Goal: Task Accomplishment & Management: Use online tool/utility

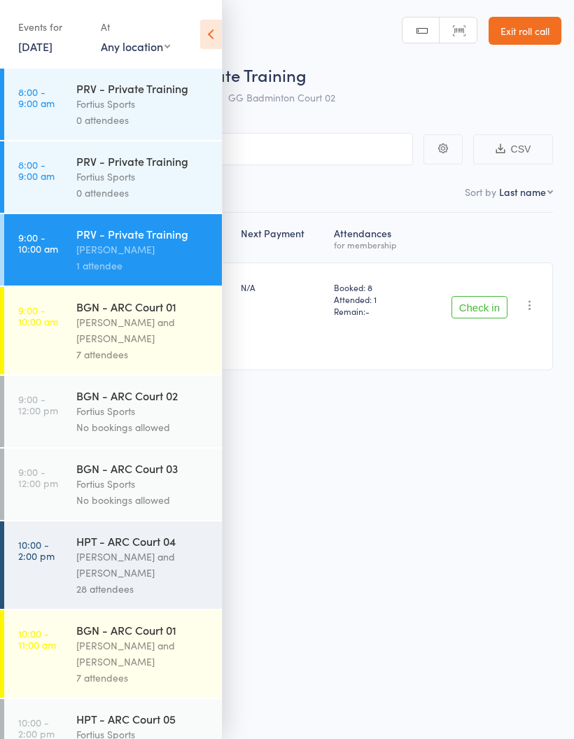
click at [207, 48] on icon at bounding box center [211, 34] width 22 height 29
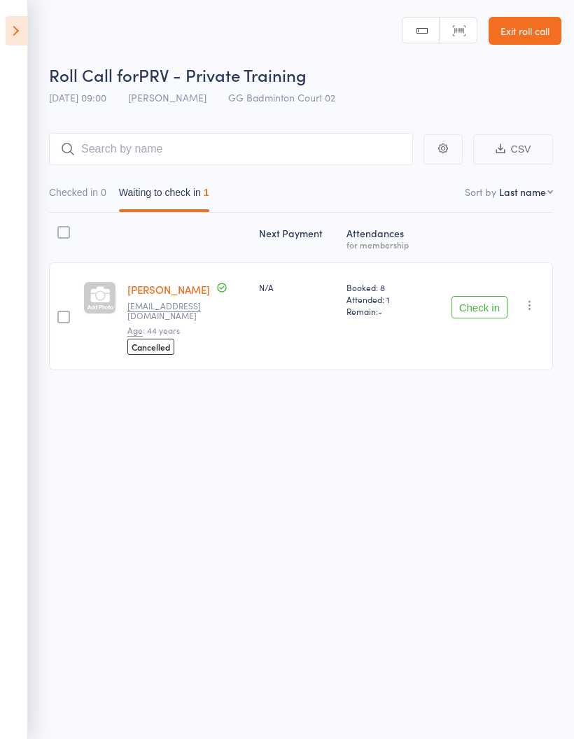
click at [55, 189] on button "Checked in 0" at bounding box center [77, 196] width 57 height 32
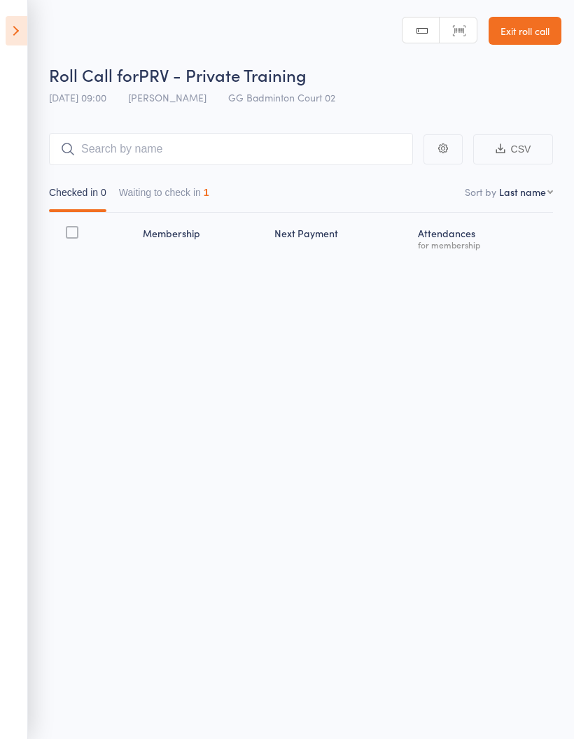
click at [154, 195] on button "Waiting to check in 1" at bounding box center [164, 196] width 90 height 32
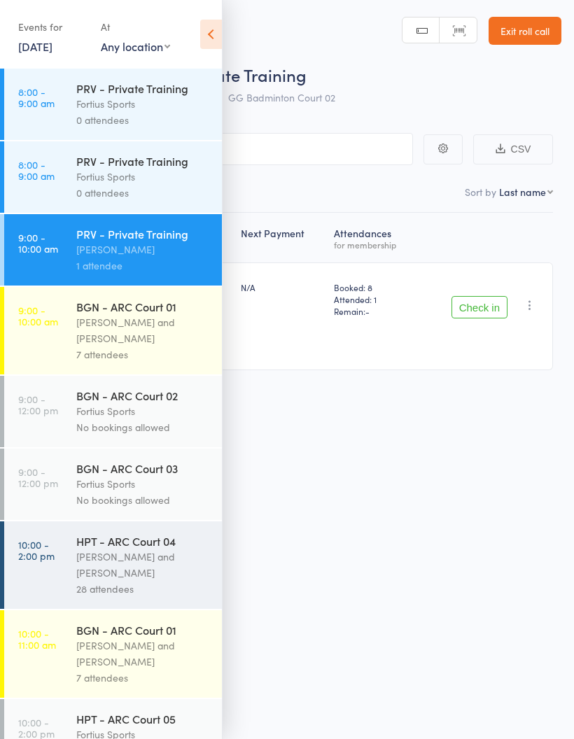
click at [204, 41] on icon at bounding box center [211, 34] width 22 height 29
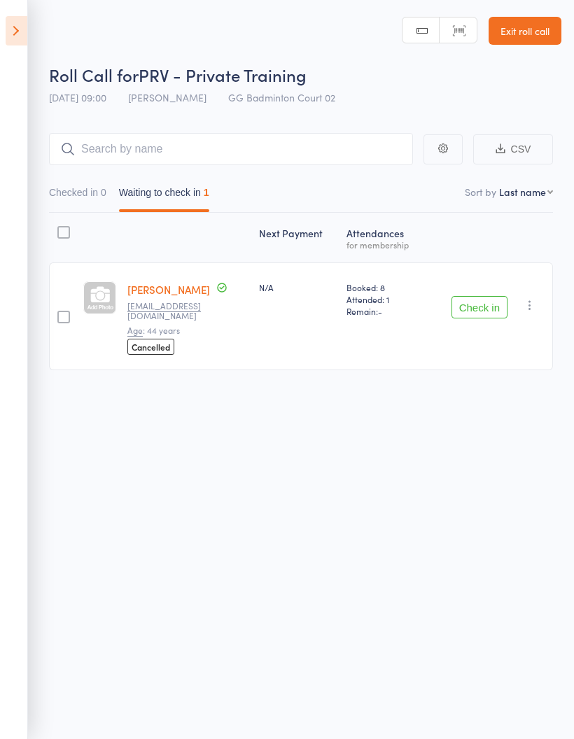
click at [15, 22] on icon at bounding box center [17, 30] width 22 height 29
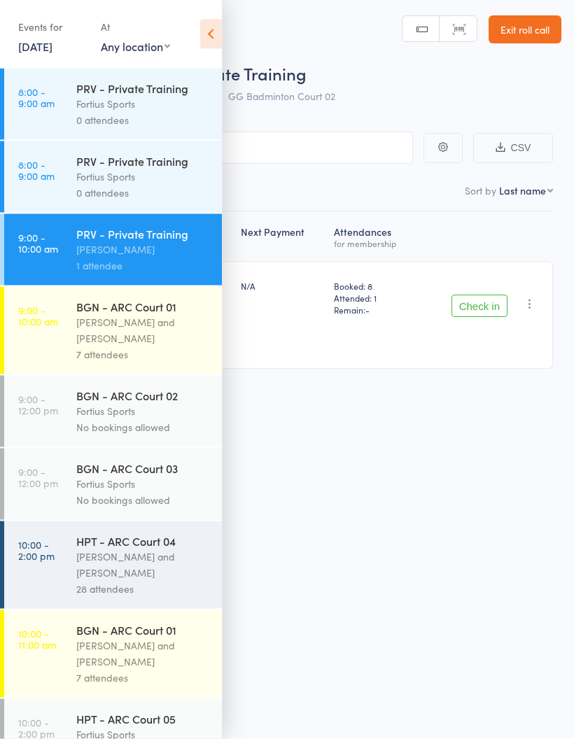
scroll to position [10, 0]
click at [62, 340] on link "9:00 - 10:00 am BGN - ARC Court 01 Antonio Emanuel and Vinh Nguyen 7 attendees" at bounding box center [113, 330] width 218 height 87
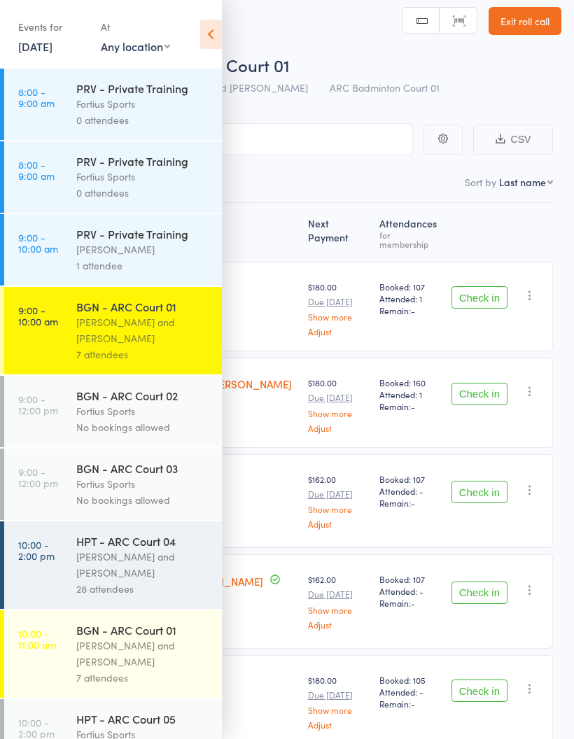
click at [212, 39] on icon at bounding box center [211, 34] width 22 height 29
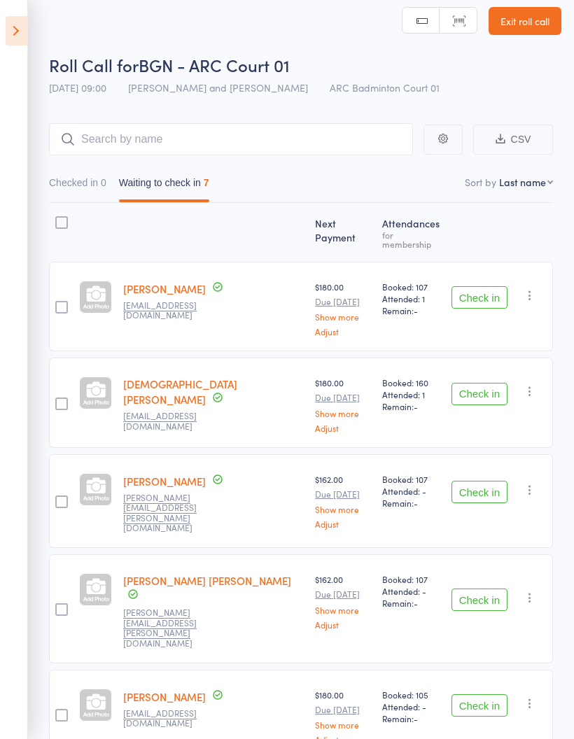
click at [74, 191] on button "Checked in 0" at bounding box center [77, 186] width 57 height 32
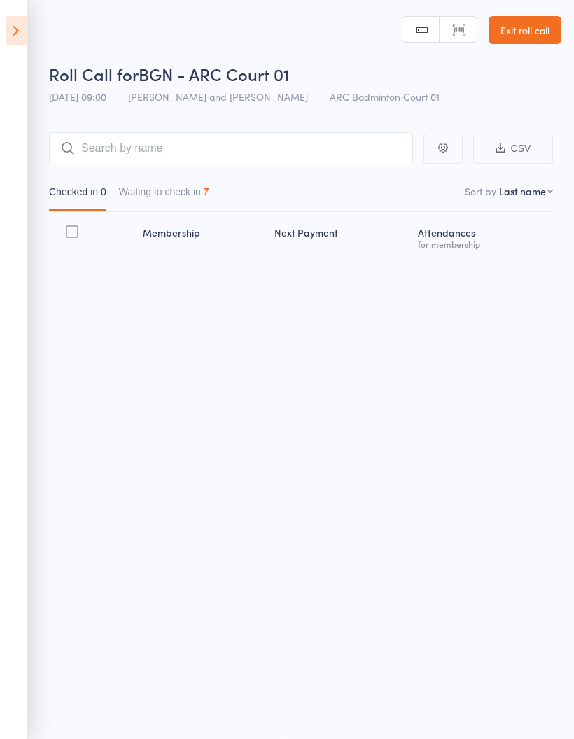
click at [157, 186] on button "Waiting to check in 7" at bounding box center [164, 195] width 90 height 32
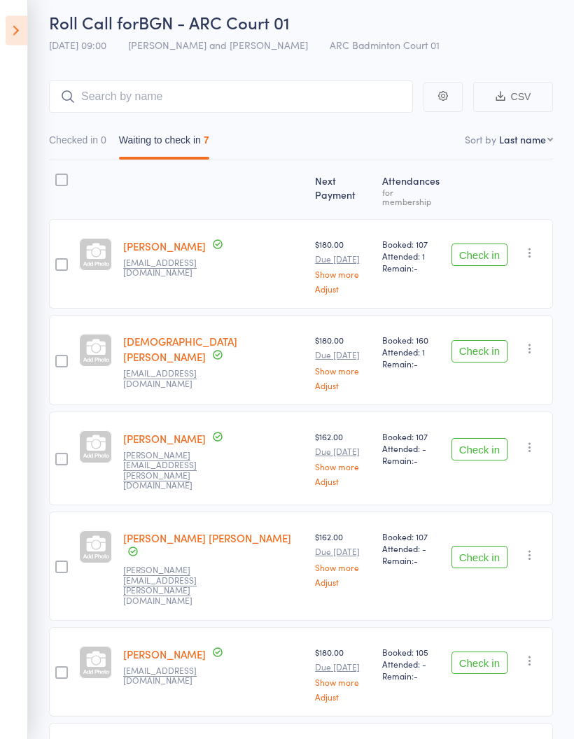
scroll to position [36, 0]
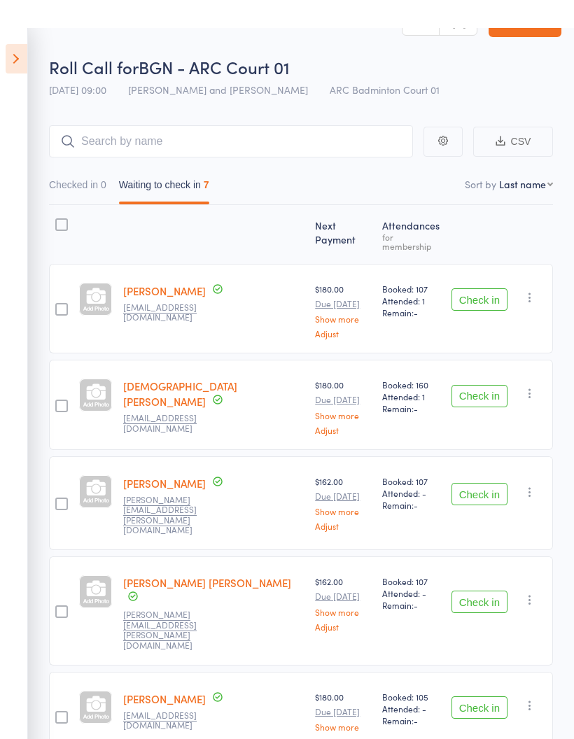
click at [490, 283] on button "Check in" at bounding box center [479, 271] width 56 height 22
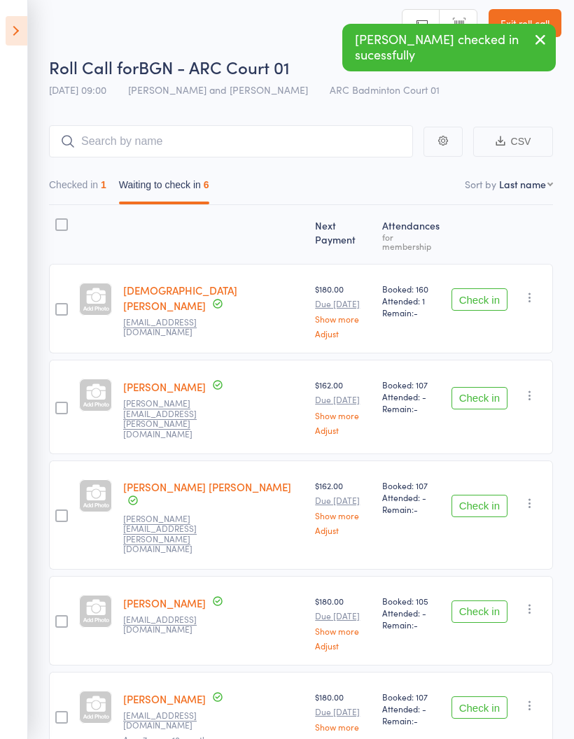
click at [492, 299] on button "Check in" at bounding box center [479, 299] width 56 height 22
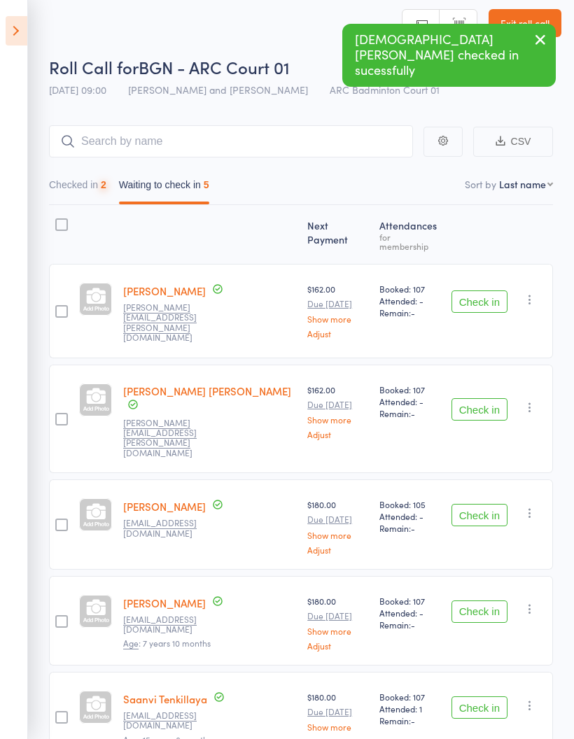
scroll to position [5, 0]
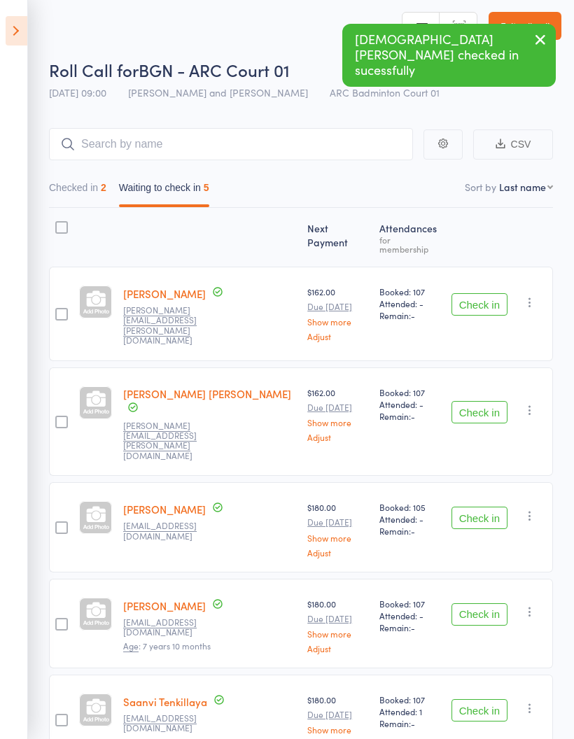
click at [70, 189] on button "Checked in 2" at bounding box center [77, 191] width 57 height 32
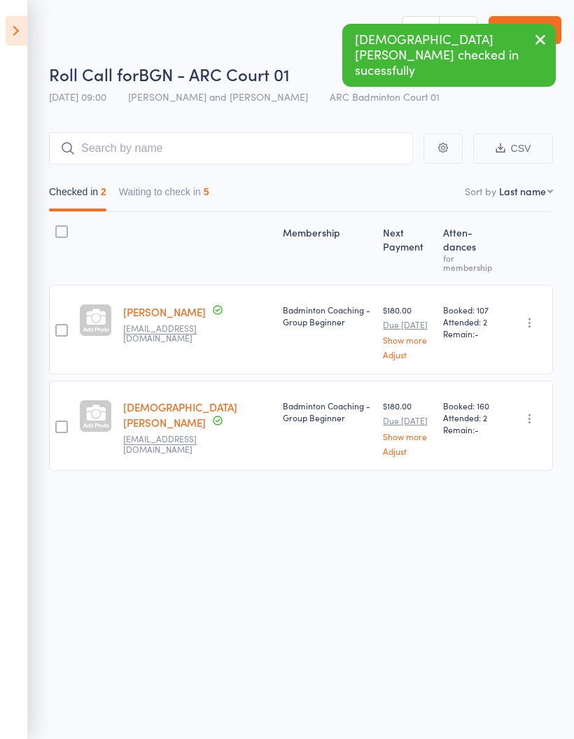
click at [157, 184] on button "Waiting to check in 5" at bounding box center [164, 195] width 90 height 32
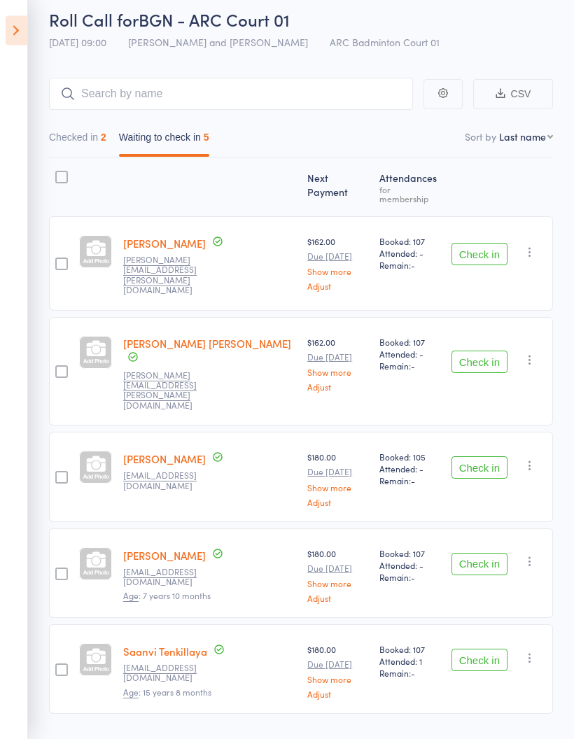
scroll to position [61, 0]
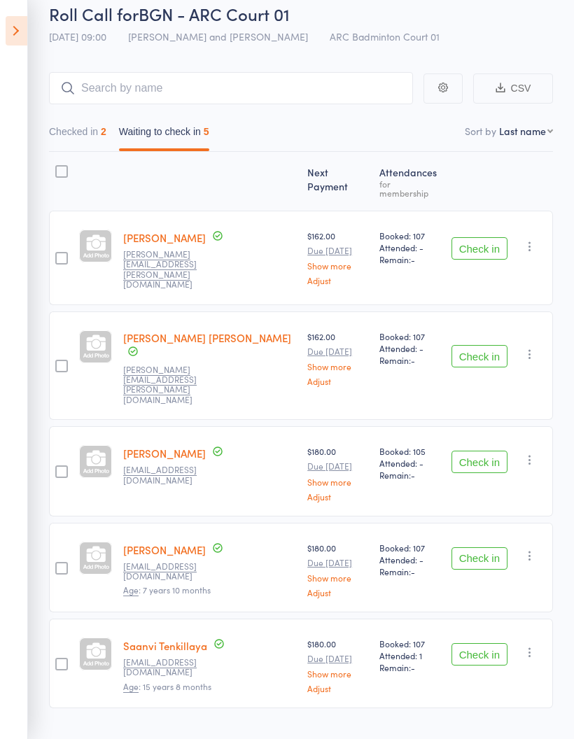
click at [485, 345] on button "Check in" at bounding box center [479, 356] width 56 height 22
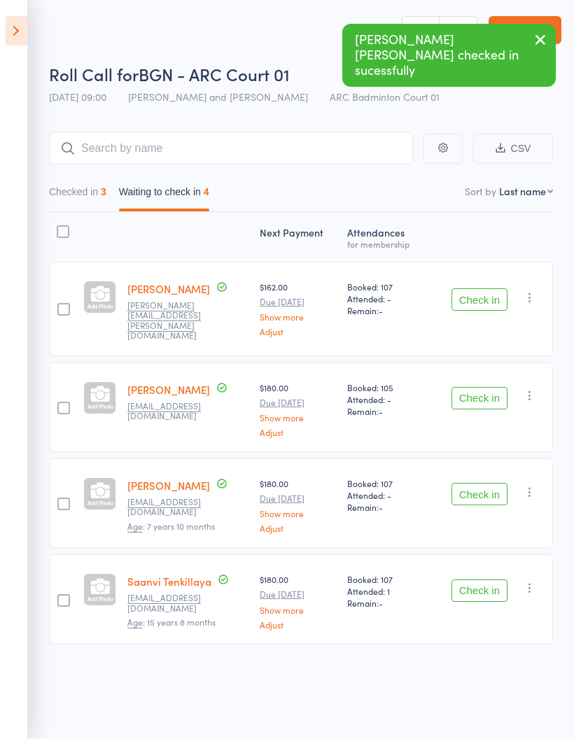
click at [488, 389] on button "Check in" at bounding box center [479, 398] width 56 height 22
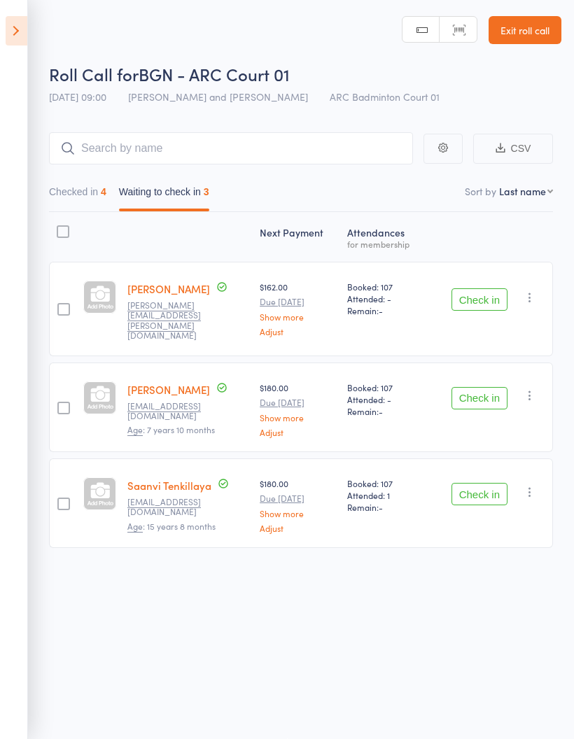
click at [480, 485] on button "Check in" at bounding box center [479, 494] width 56 height 22
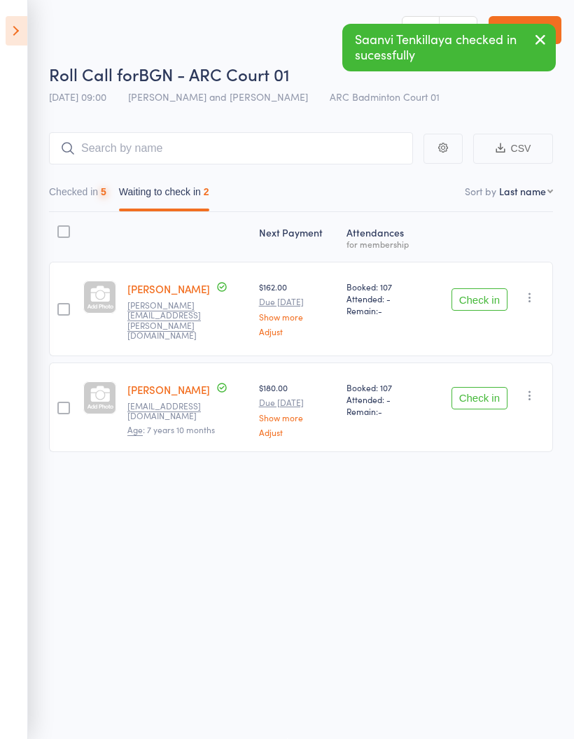
click at [73, 192] on button "Checked in 5" at bounding box center [77, 195] width 57 height 32
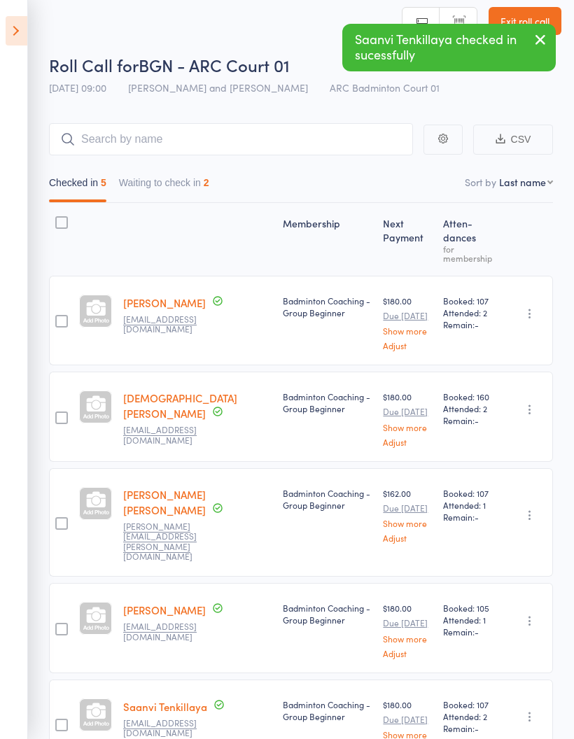
click at [159, 187] on button "Waiting to check in 2" at bounding box center [164, 186] width 90 height 32
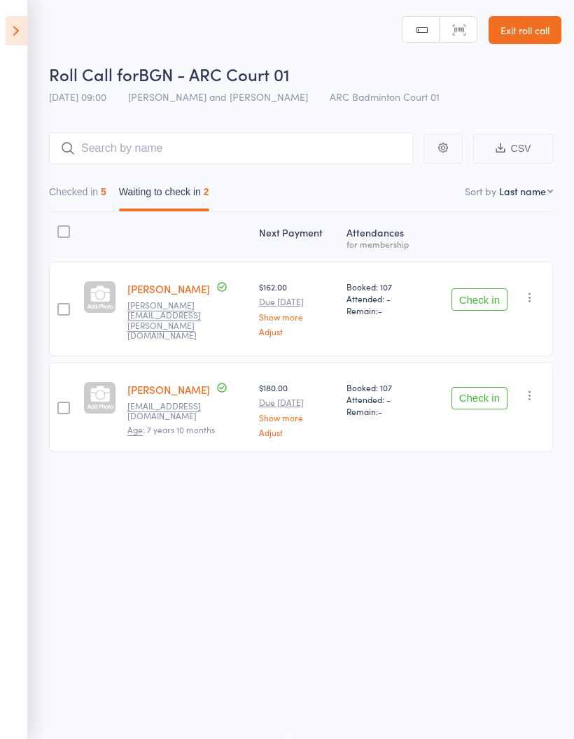
click at [69, 183] on button "Checked in 5" at bounding box center [77, 195] width 57 height 32
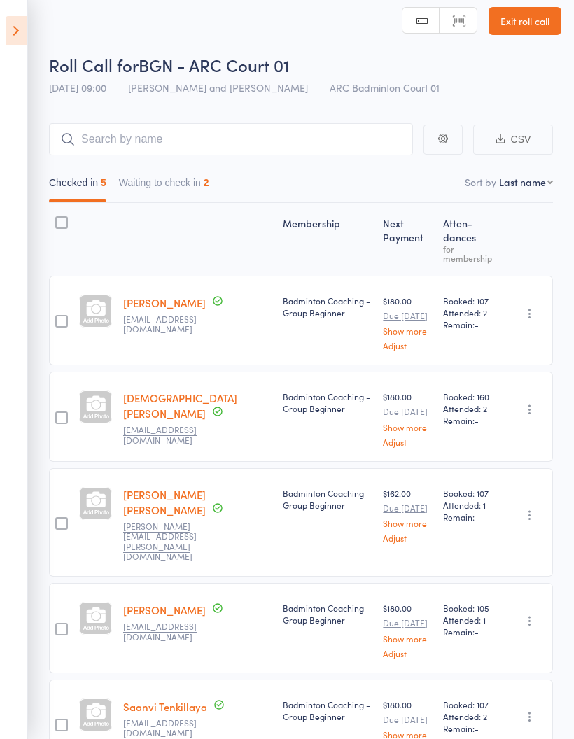
click at [143, 188] on button "Waiting to check in 2" at bounding box center [164, 186] width 90 height 32
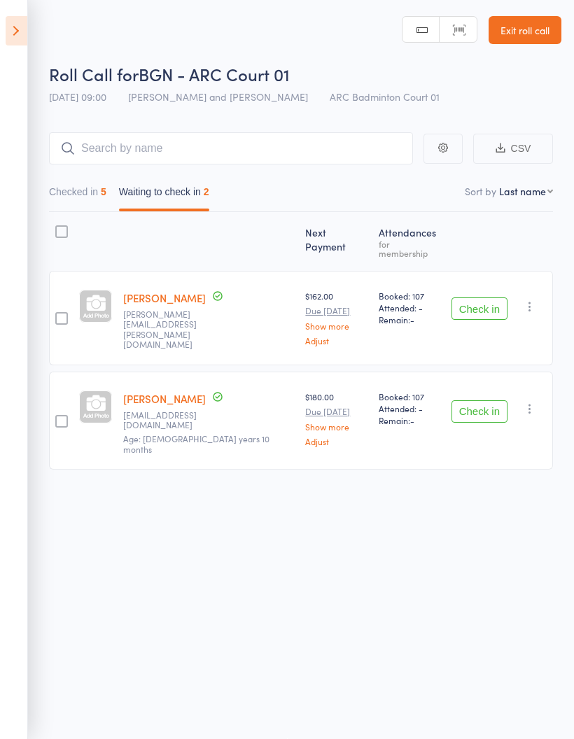
click at [71, 196] on button "Checked in 5" at bounding box center [77, 195] width 57 height 32
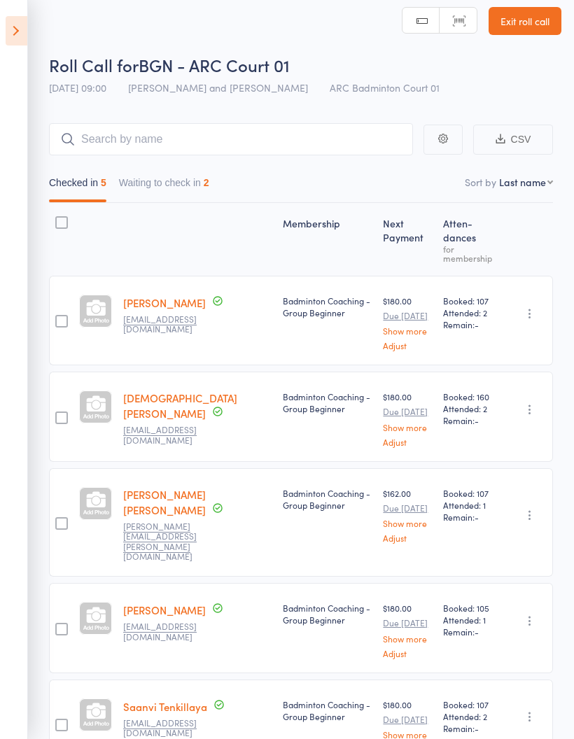
click at [136, 191] on button "Waiting to check in 2" at bounding box center [164, 186] width 90 height 32
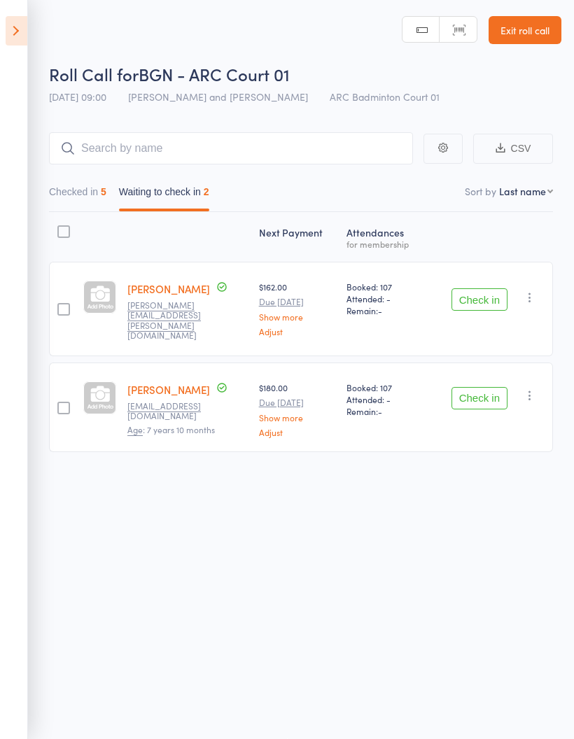
click at [71, 195] on button "Checked in 5" at bounding box center [77, 195] width 57 height 32
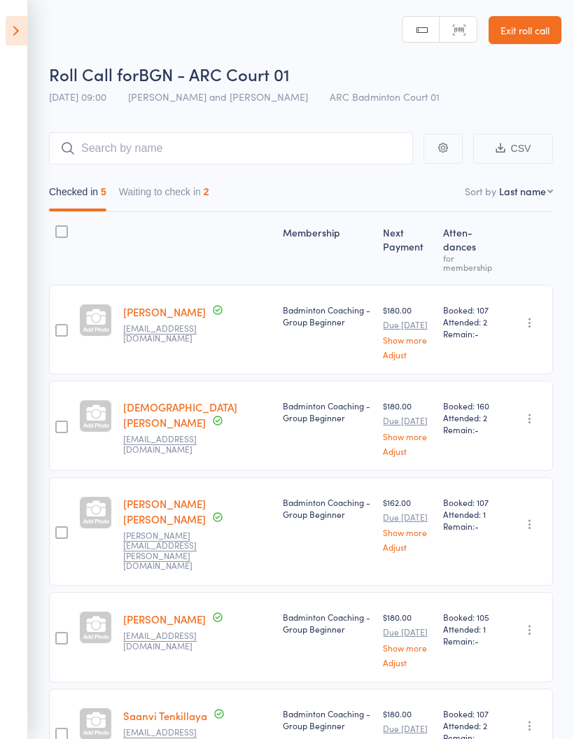
scroll to position [0, 0]
